Goal: Task Accomplishment & Management: Use online tool/utility

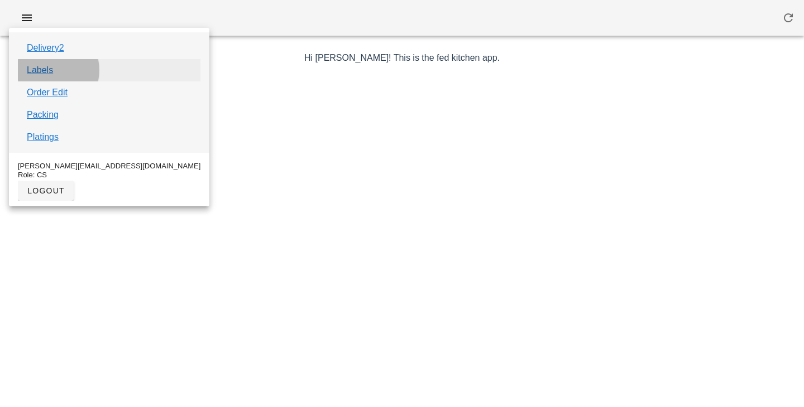
click at [52, 71] on link "Labels" at bounding box center [40, 70] width 26 height 13
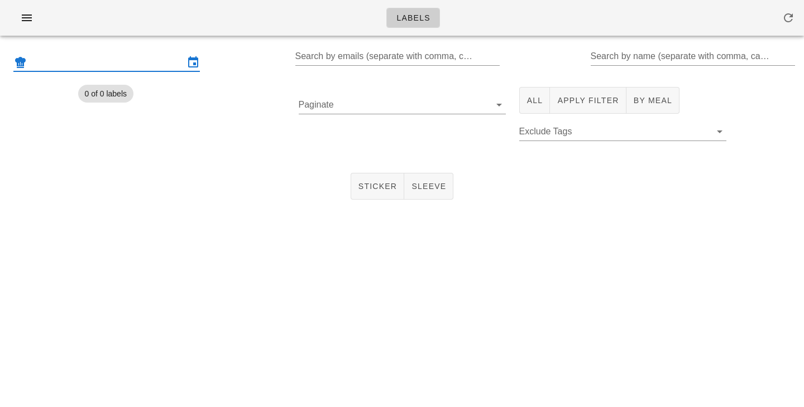
click at [92, 54] on input "text" at bounding box center [106, 63] width 155 height 18
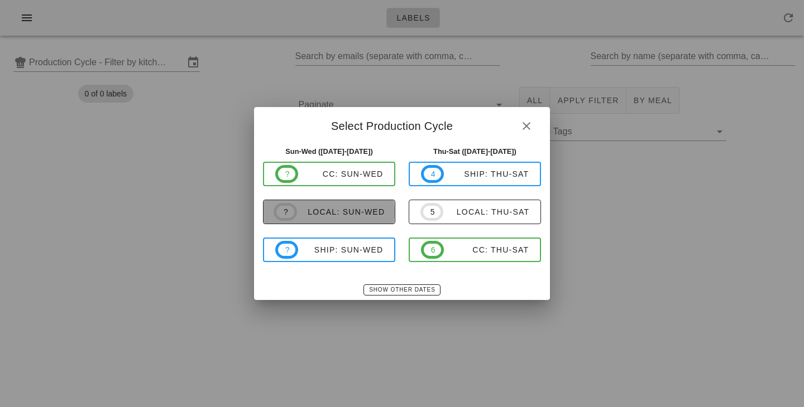
click at [335, 215] on div "local: Sun-Wed" at bounding box center [341, 212] width 88 height 9
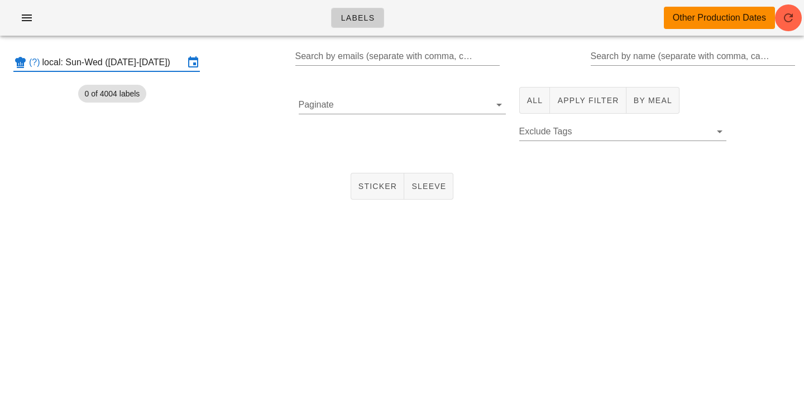
click at [151, 62] on input "local: Sun-Wed (Aug 31-Sep 3)" at bounding box center [113, 63] width 142 height 18
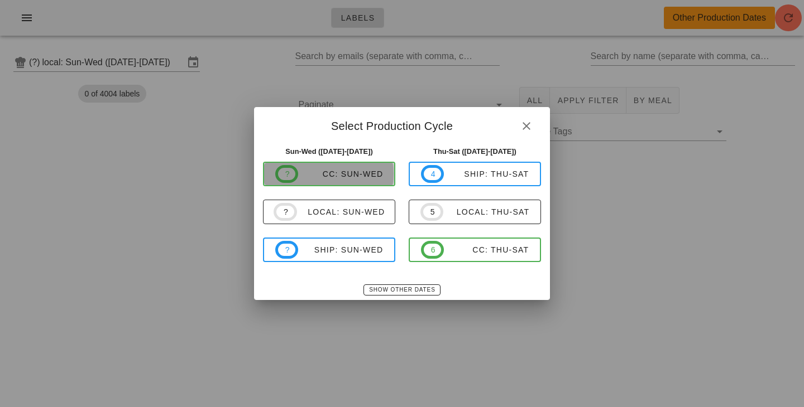
click at [320, 174] on div "CC: Sun-Wed" at bounding box center [340, 174] width 85 height 9
type input "CC: Sun-Wed ([DATE]-[DATE])"
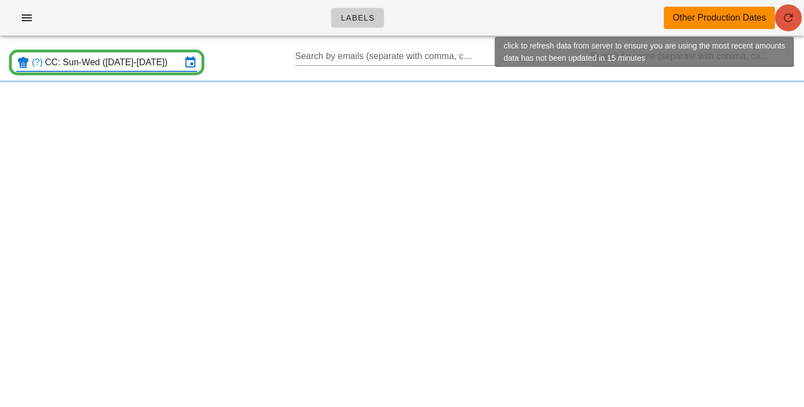
click at [789, 12] on icon "button" at bounding box center [787, 17] width 13 height 13
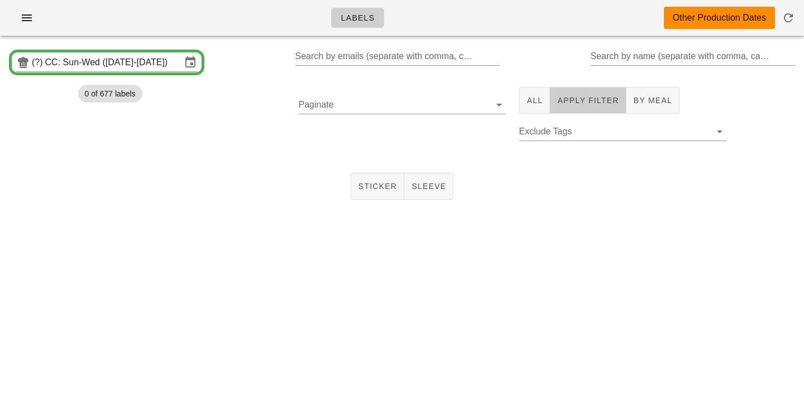
click at [558, 104] on span "Apply Filter" at bounding box center [588, 100] width 62 height 9
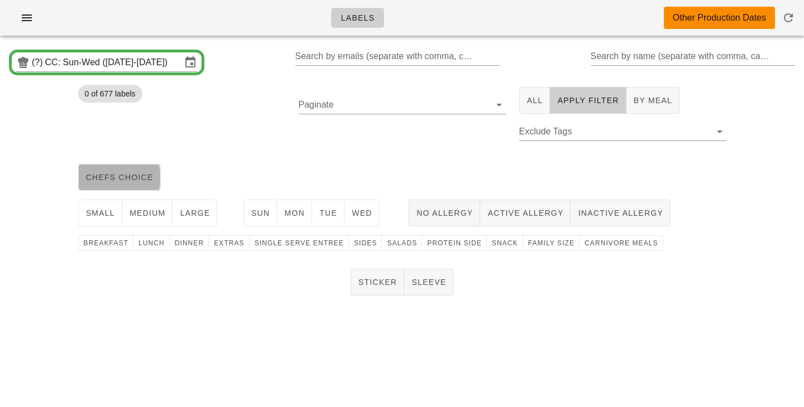
click at [136, 170] on button "chefs choice" at bounding box center [119, 177] width 83 height 27
click at [138, 219] on button "medium" at bounding box center [147, 213] width 51 height 27
click at [259, 214] on span "Sun" at bounding box center [261, 213] width 20 height 9
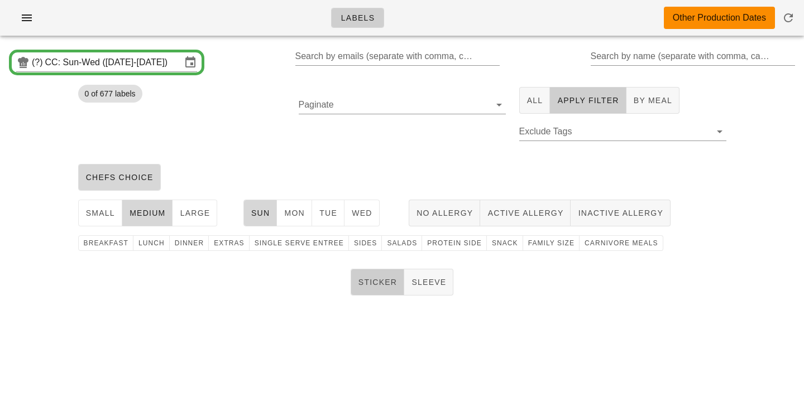
click at [381, 287] on span "Sticker" at bounding box center [378, 282] width 40 height 9
click at [395, 160] on div "chefs choice" at bounding box center [401, 178] width 661 height 36
click at [295, 209] on span "Mon" at bounding box center [294, 213] width 21 height 9
click at [336, 214] on span "Tue" at bounding box center [328, 213] width 18 height 9
click at [377, 219] on button "Wed" at bounding box center [361, 213] width 35 height 27
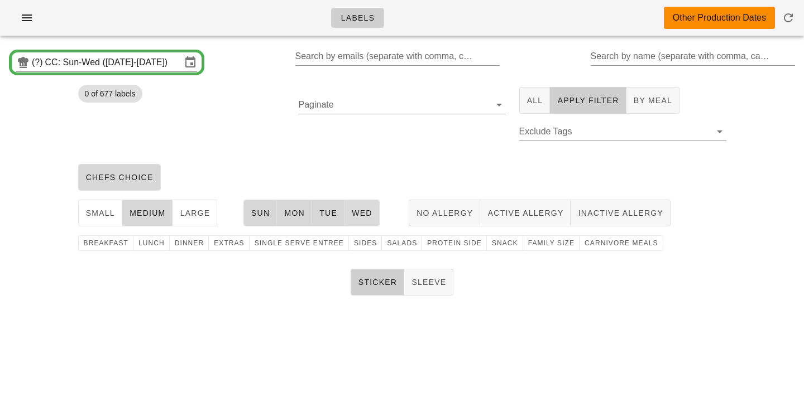
click at [371, 223] on button "Wed" at bounding box center [361, 213] width 35 height 27
click at [342, 223] on button "Tue" at bounding box center [328, 213] width 32 height 27
click at [305, 222] on button "Mon" at bounding box center [294, 213] width 35 height 27
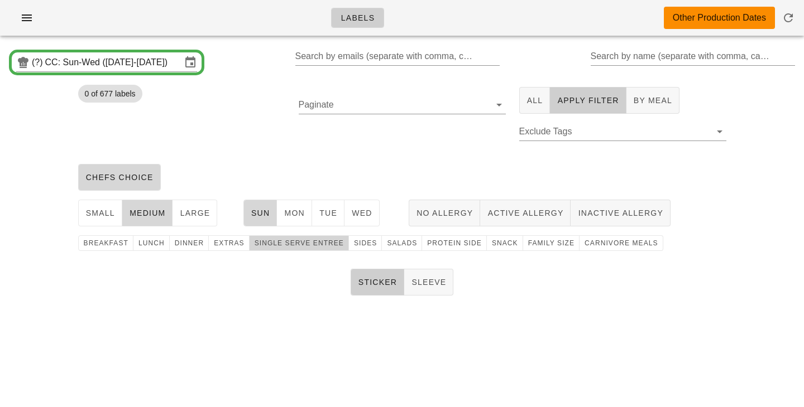
click at [294, 247] on span "single serve entree" at bounding box center [299, 243] width 90 height 8
click at [356, 244] on span "Sides" at bounding box center [364, 243] width 23 height 8
click at [374, 289] on button "Sticker" at bounding box center [378, 282] width 54 height 27
click at [373, 287] on span "Sticker" at bounding box center [378, 282] width 40 height 9
click at [294, 211] on span "Mon" at bounding box center [294, 213] width 21 height 9
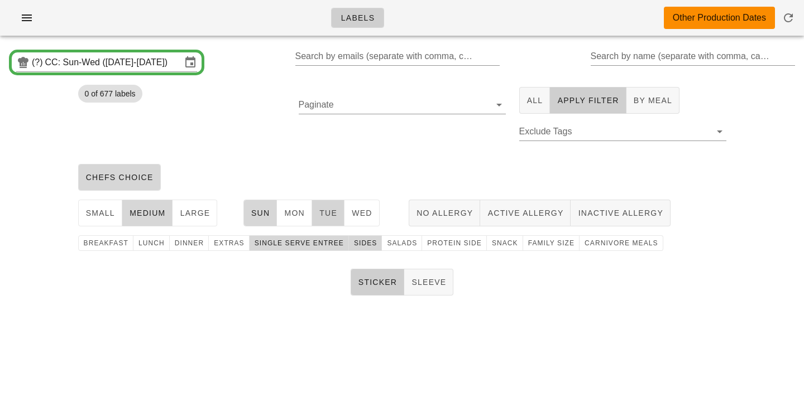
click at [333, 212] on span "Tue" at bounding box center [328, 213] width 18 height 9
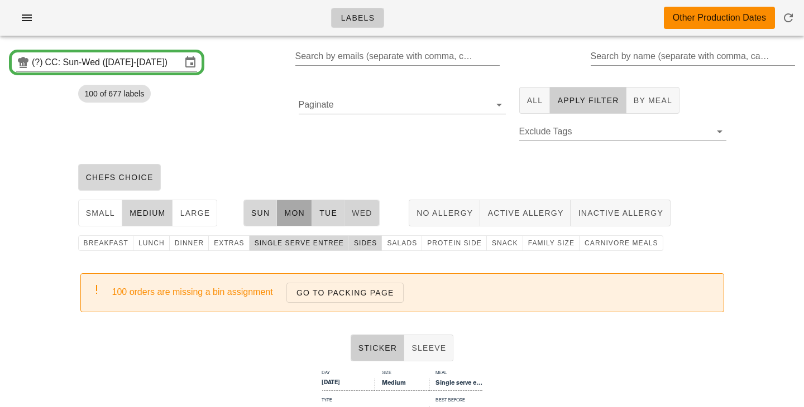
click at [362, 216] on span "Wed" at bounding box center [361, 213] width 21 height 9
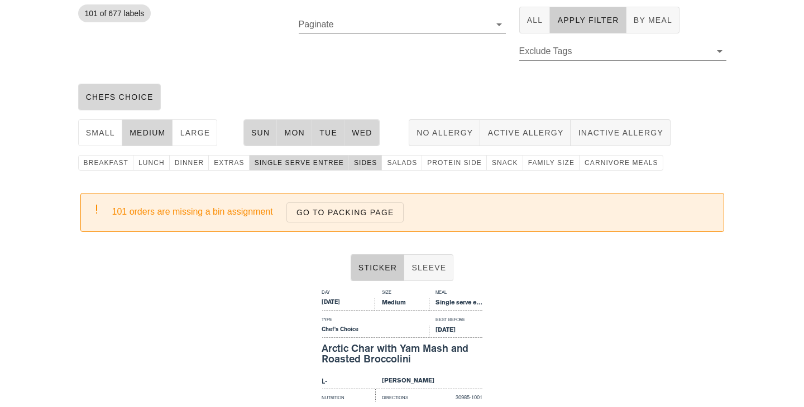
scroll to position [118, 0]
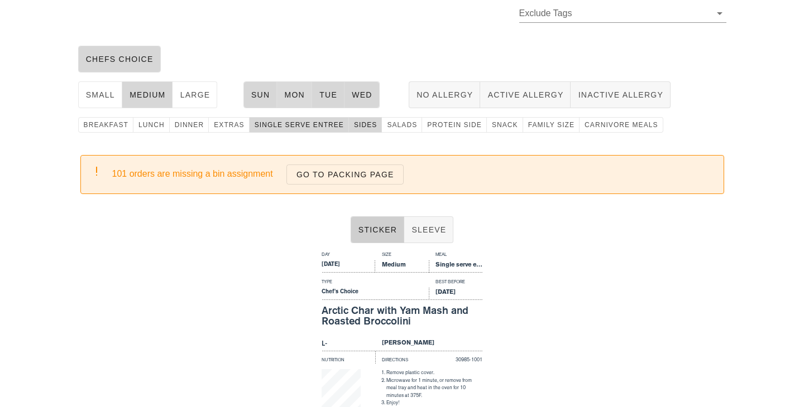
click at [297, 102] on button "Mon" at bounding box center [294, 94] width 35 height 27
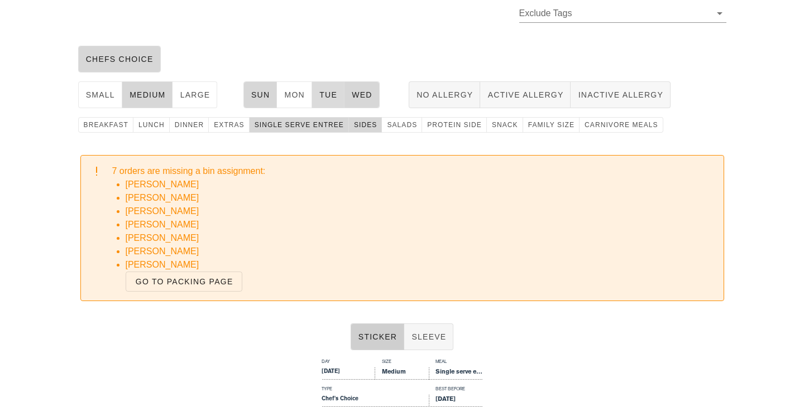
click at [329, 97] on span "Tue" at bounding box center [328, 94] width 18 height 9
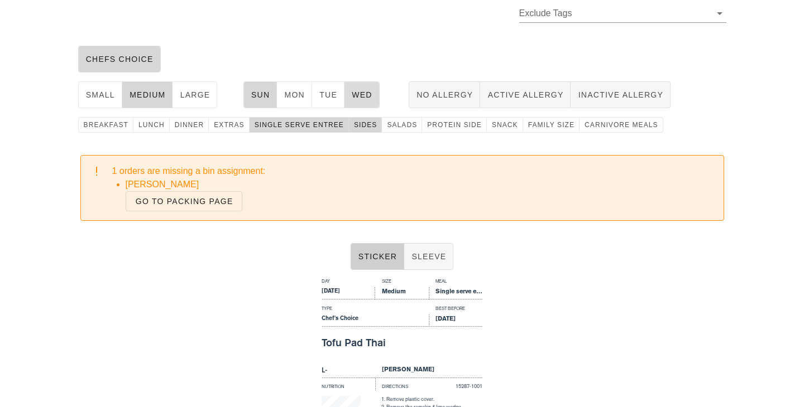
click at [358, 95] on span "Wed" at bounding box center [361, 94] width 21 height 9
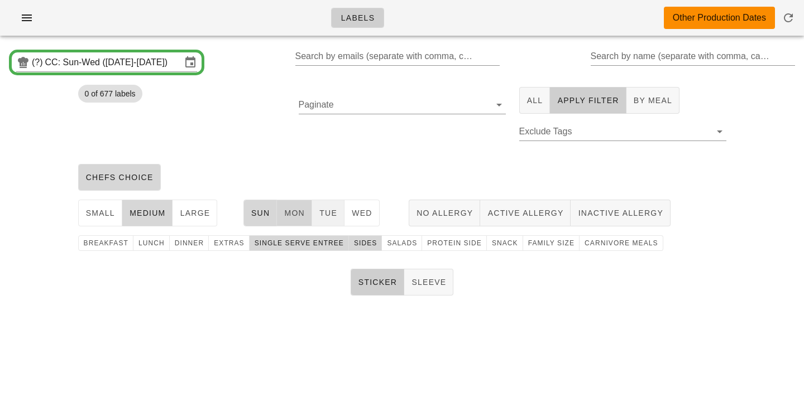
drag, startPoint x: 288, startPoint y: 216, endPoint x: 334, endPoint y: 219, distance: 46.4
click at [288, 216] on span "Mon" at bounding box center [294, 213] width 21 height 9
click at [334, 219] on button "Tue" at bounding box center [328, 213] width 32 height 27
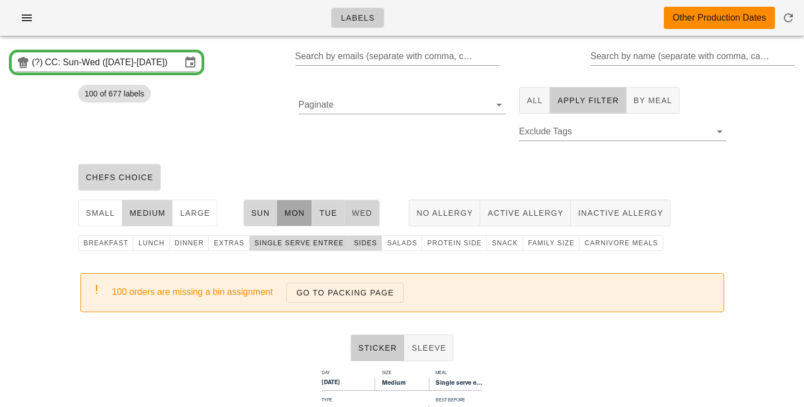
click at [368, 217] on span "Wed" at bounding box center [361, 213] width 21 height 9
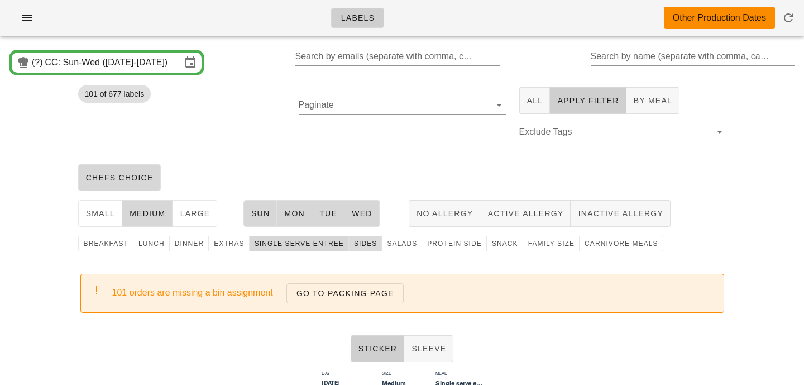
click at [361, 246] on span "Sides" at bounding box center [364, 243] width 23 height 8
drag, startPoint x: 214, startPoint y: 244, endPoint x: 494, endPoint y: 246, distance: 279.7
click at [214, 244] on span "extras" at bounding box center [228, 243] width 31 height 8
click at [363, 243] on span "Sides" at bounding box center [364, 243] width 23 height 8
click at [397, 245] on span "Salads" at bounding box center [401, 243] width 31 height 8
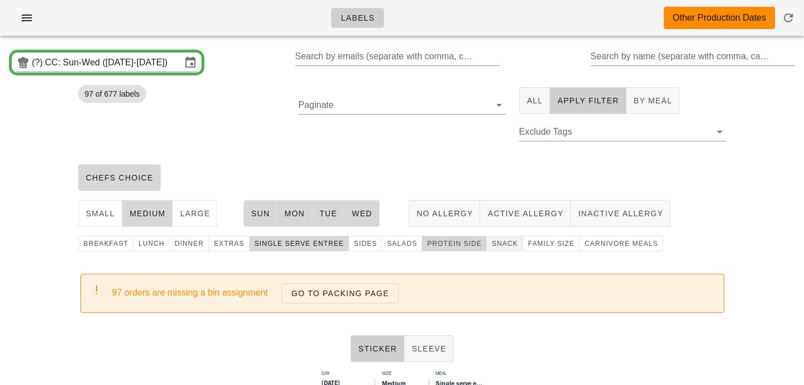
click at [444, 246] on span "protein side" at bounding box center [453, 243] width 55 height 8
click at [494, 246] on span "snack" at bounding box center [504, 243] width 27 height 8
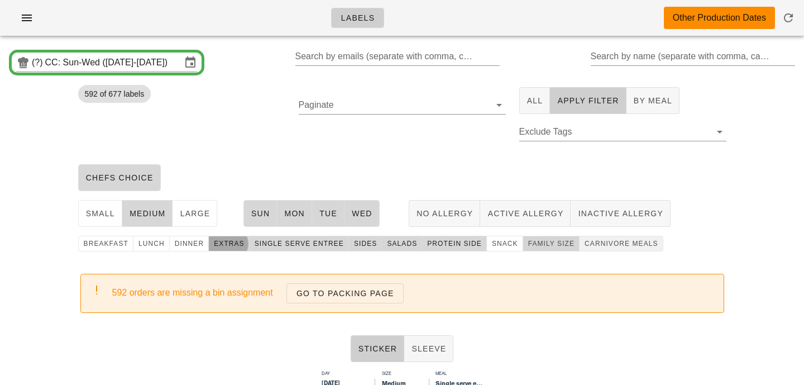
click at [555, 247] on span "family size" at bounding box center [550, 243] width 47 height 8
click at [595, 245] on span "carnivore meals" at bounding box center [621, 243] width 74 height 8
click at [179, 245] on span "dinner" at bounding box center [189, 243] width 30 height 8
click at [148, 249] on button "lunch" at bounding box center [151, 244] width 36 height 16
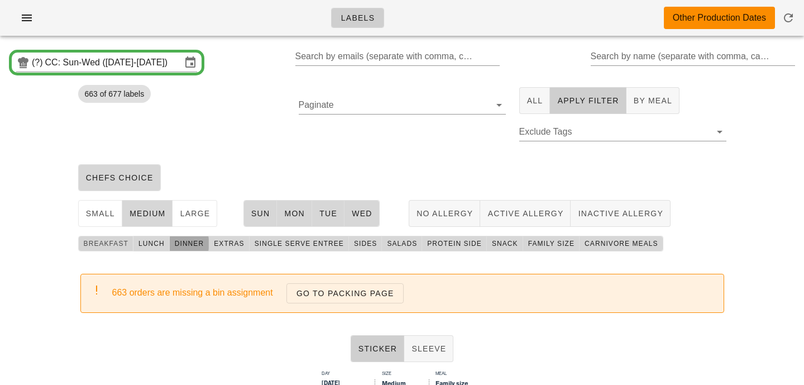
click at [114, 241] on span "breakfast" at bounding box center [105, 243] width 45 height 8
click at [162, 66] on input "CC: Sun-Wed ([DATE]-[DATE])" at bounding box center [113, 63] width 136 height 18
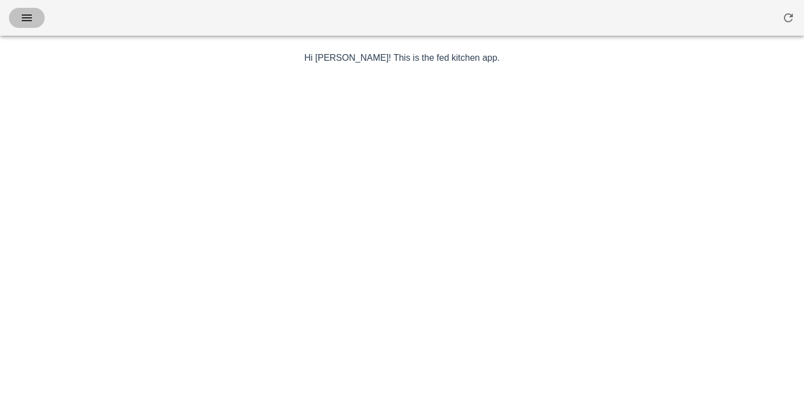
click at [31, 22] on icon "button" at bounding box center [26, 17] width 13 height 13
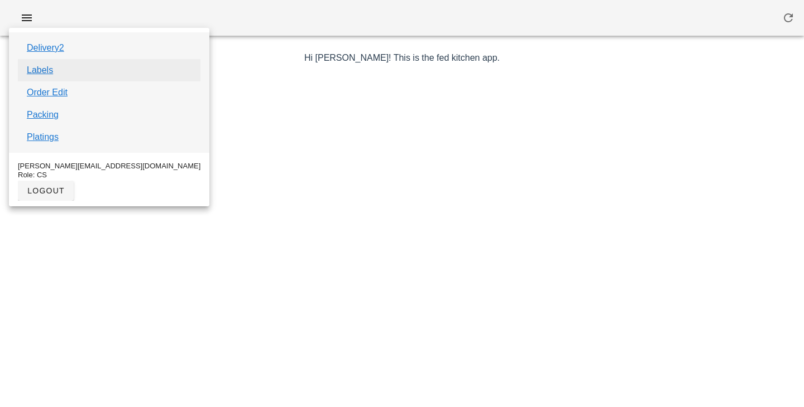
click at [47, 69] on link "Labels" at bounding box center [40, 70] width 26 height 13
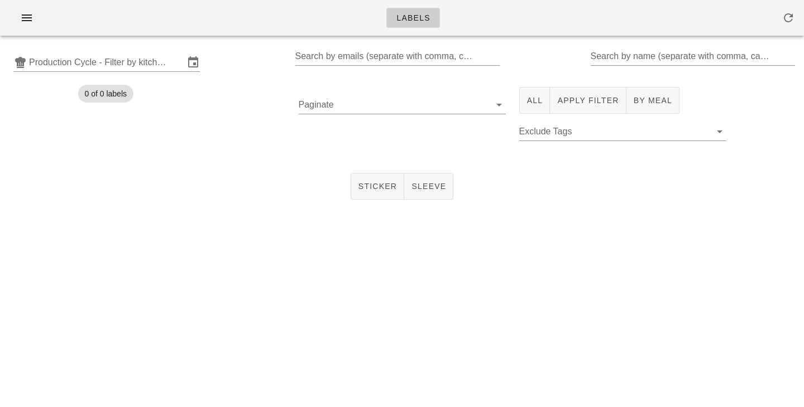
click at [119, 44] on div "Labels" at bounding box center [402, 22] width 804 height 45
click at [124, 65] on input "text" at bounding box center [106, 63] width 155 height 18
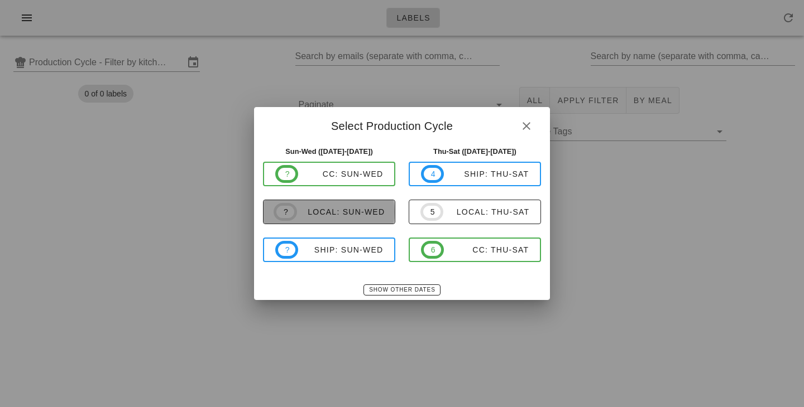
click at [339, 211] on div "local: Sun-Wed" at bounding box center [341, 212] width 88 height 9
type input "local: Sun-Wed (Aug 31-Sep 3)"
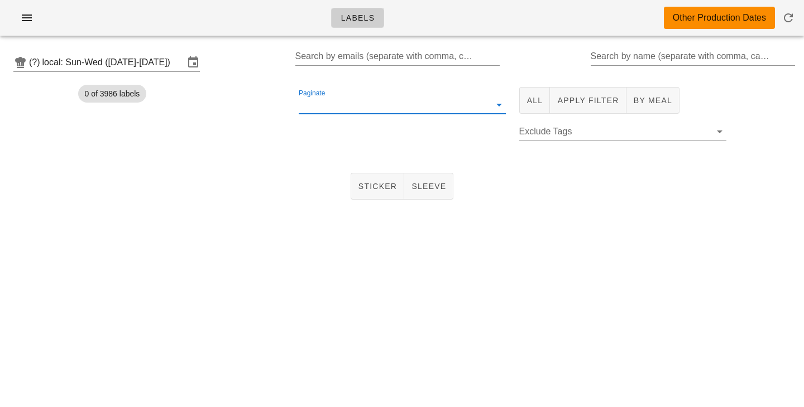
click at [408, 107] on input "Paginate" at bounding box center [393, 105] width 189 height 18
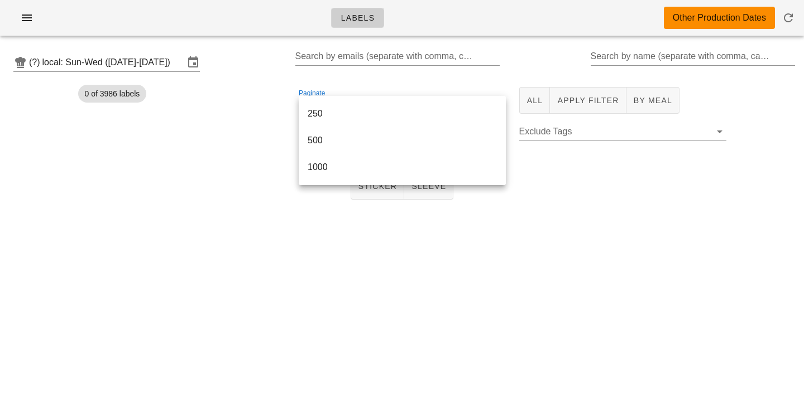
click at [274, 226] on div "(?) local: Sun-Wed (Aug 31-Sep 3) Search by emails (separate with comma, can be…" at bounding box center [402, 136] width 804 height 182
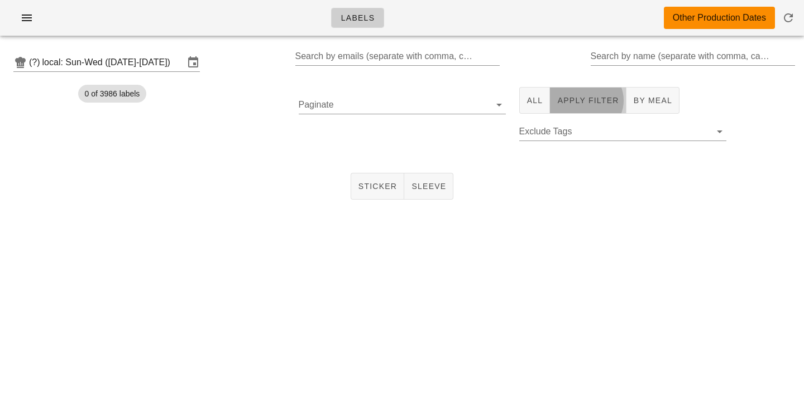
click at [580, 105] on span "Apply Filter" at bounding box center [588, 100] width 62 height 9
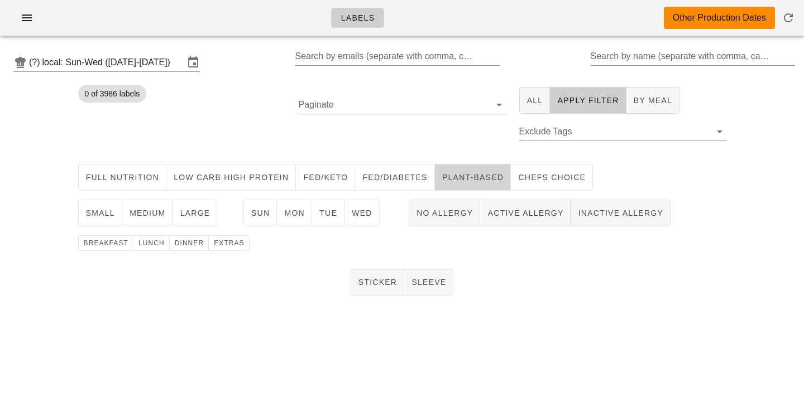
click at [442, 182] on span "Plant-Based" at bounding box center [473, 177] width 62 height 9
click at [262, 219] on button "Sun" at bounding box center [260, 213] width 34 height 27
click at [295, 218] on span "Mon" at bounding box center [294, 213] width 21 height 9
click at [329, 214] on span "Tue" at bounding box center [328, 213] width 18 height 9
click at [378, 215] on button "Wed" at bounding box center [361, 213] width 35 height 27
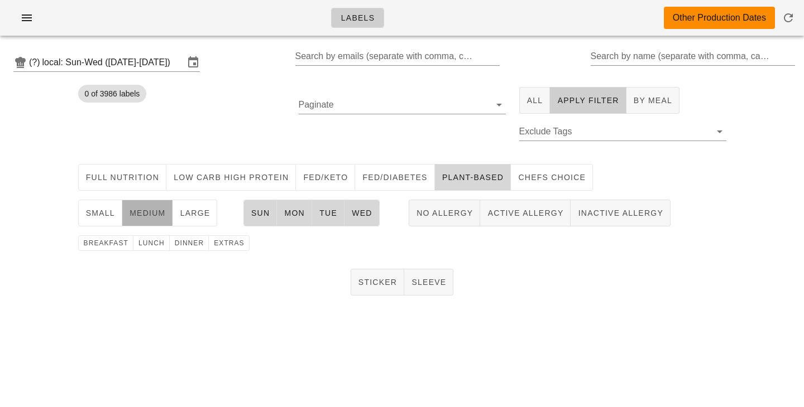
click at [145, 219] on button "medium" at bounding box center [147, 213] width 51 height 27
click at [114, 241] on span "breakfast" at bounding box center [105, 243] width 45 height 8
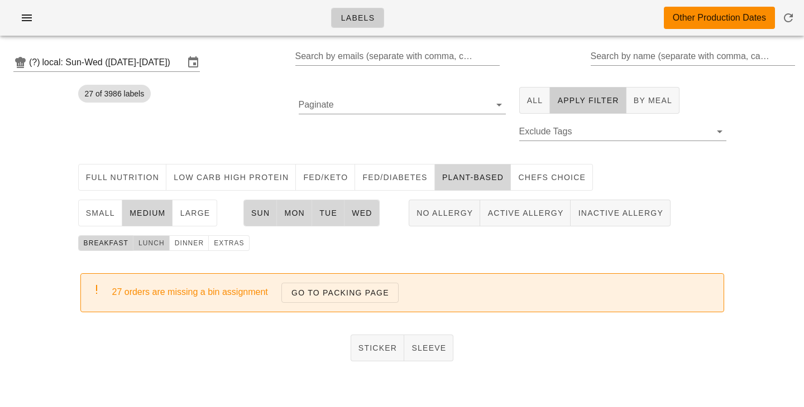
click at [165, 242] on button "lunch" at bounding box center [151, 244] width 36 height 16
click at [181, 244] on span "dinner" at bounding box center [189, 243] width 30 height 8
click at [108, 213] on span "small" at bounding box center [100, 213] width 30 height 9
click at [202, 222] on button "large" at bounding box center [194, 213] width 45 height 27
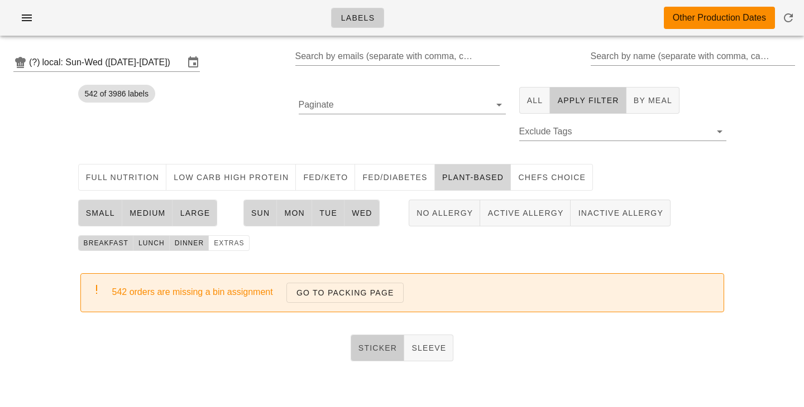
click at [377, 339] on button "Sticker" at bounding box center [378, 348] width 54 height 27
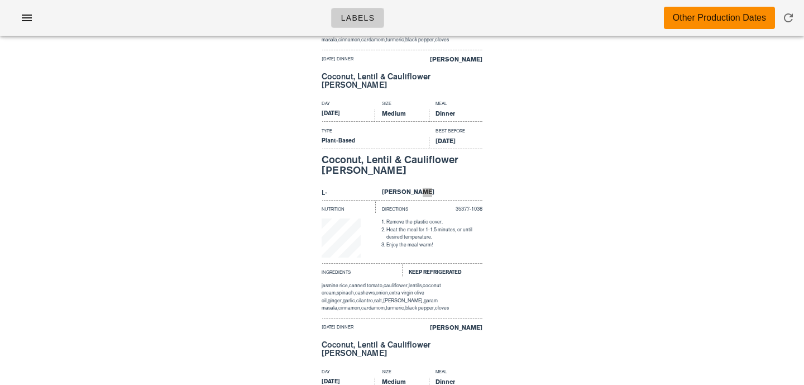
scroll to position [38283, 0]
